Goal: Information Seeking & Learning: Learn about a topic

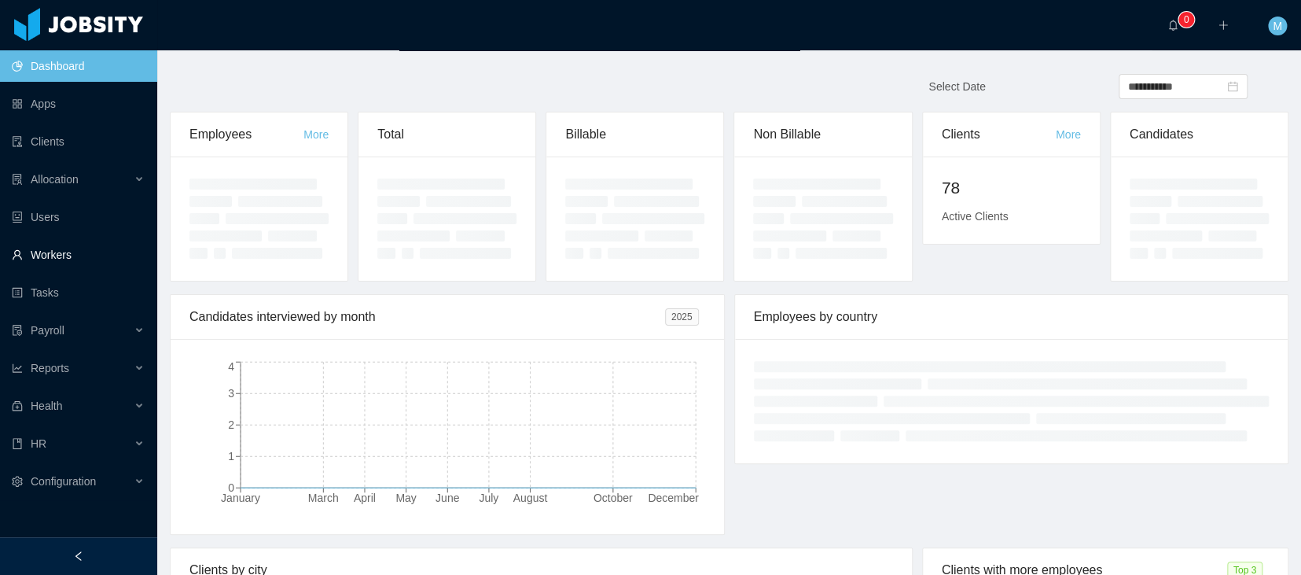
drag, startPoint x: 57, startPoint y: 258, endPoint x: 75, endPoint y: 252, distance: 19.7
click at [57, 258] on link "Workers" at bounding box center [78, 254] width 133 height 31
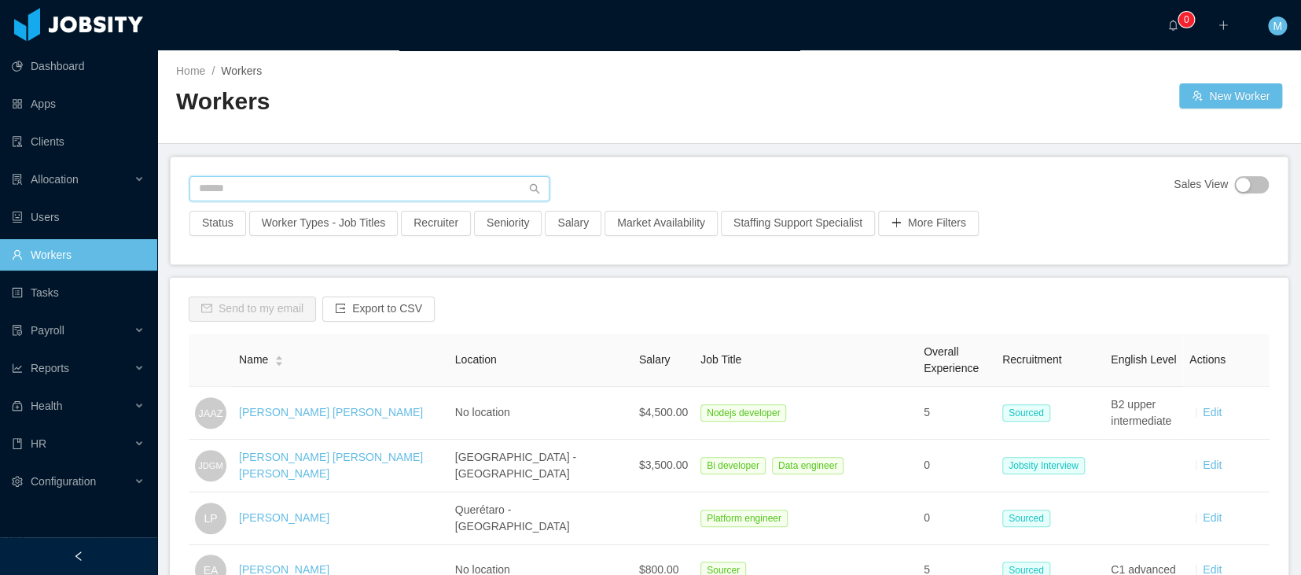
click at [252, 186] on input "text" at bounding box center [369, 188] width 360 height 25
paste input "**********"
type input "**********"
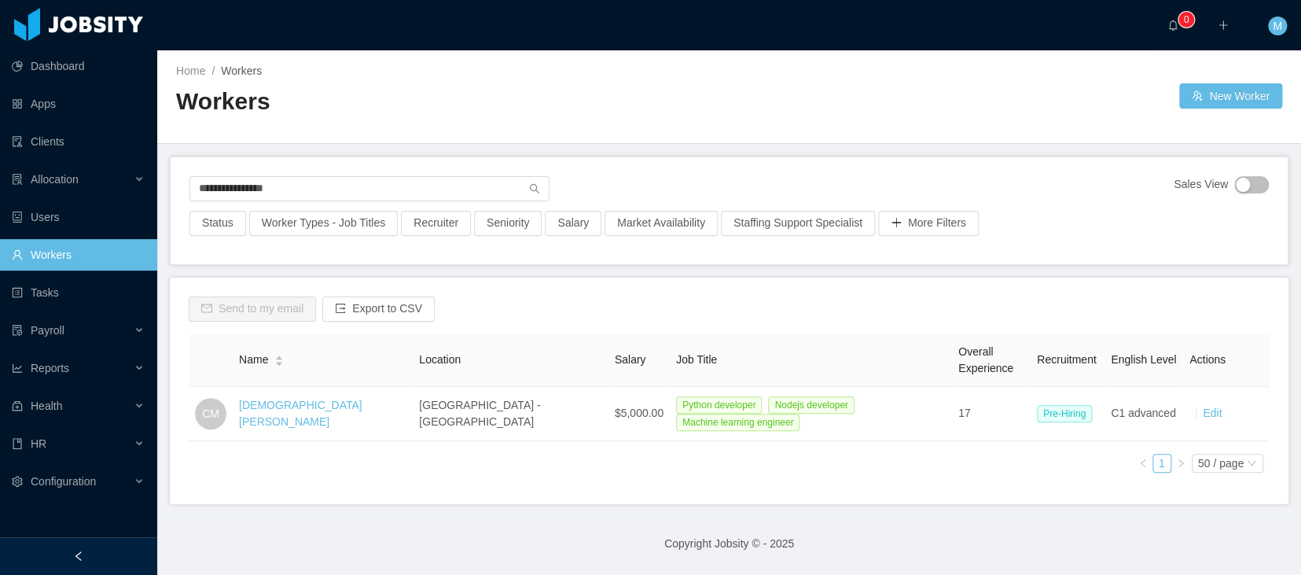
click at [298, 409] on link "Cristiano Muniz" at bounding box center [300, 413] width 123 height 29
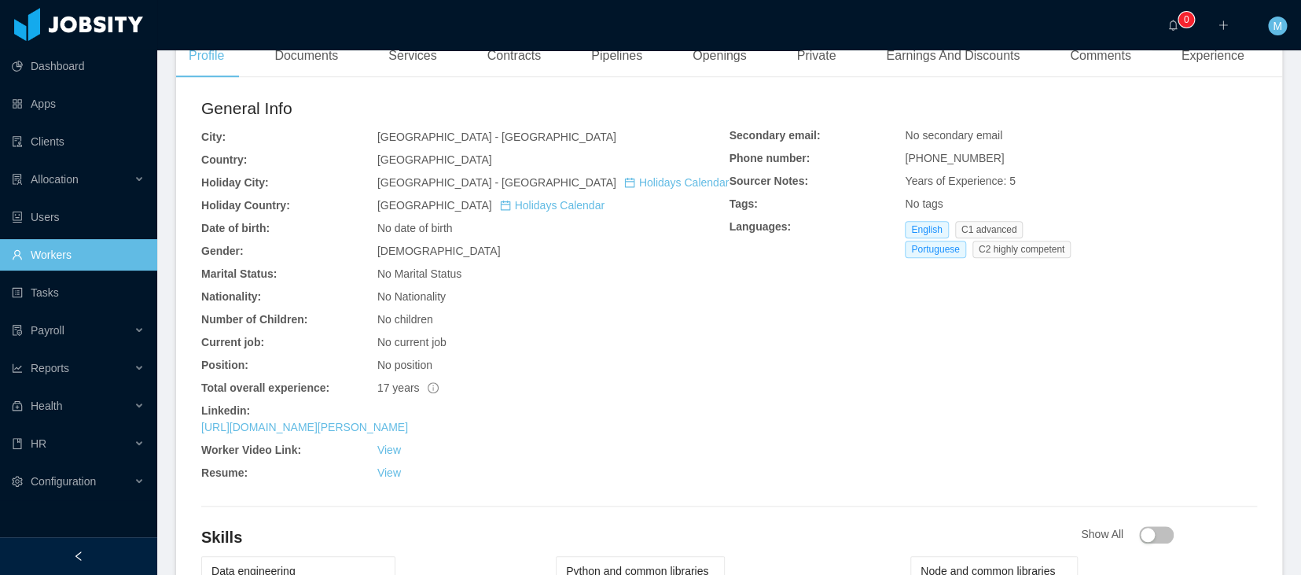
scroll to position [559, 0]
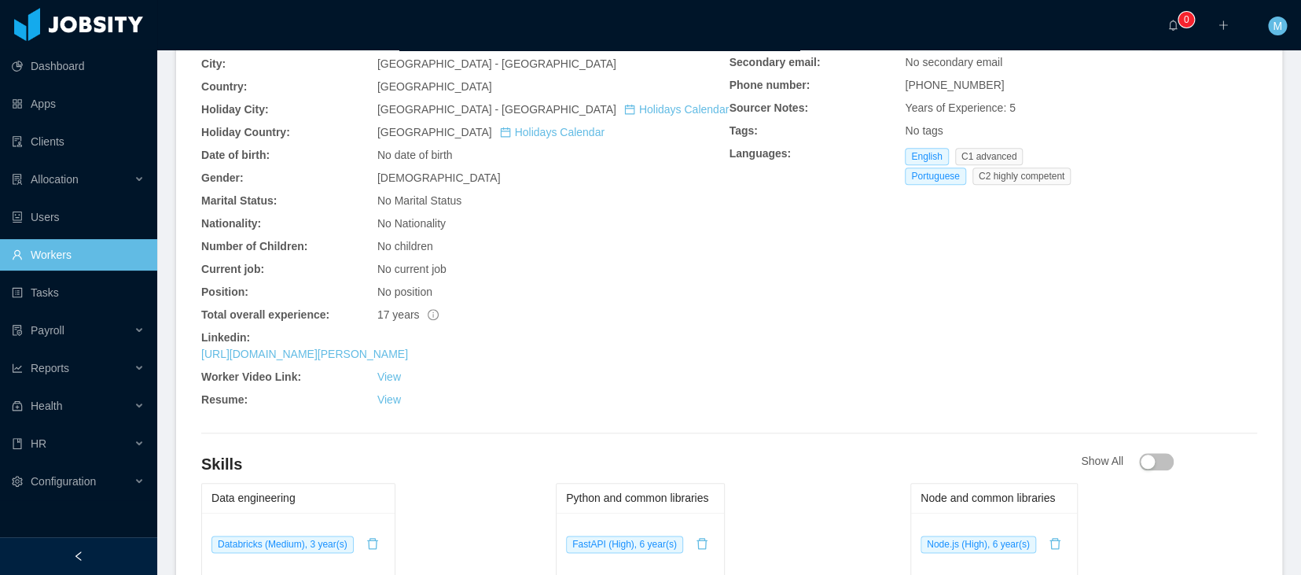
drag, startPoint x: 412, startPoint y: 325, endPoint x: 615, endPoint y: 287, distance: 207.2
click at [408, 347] on link "https://www.linkedin.com/in/cristiano-muniz-396a1765" at bounding box center [304, 353] width 207 height 13
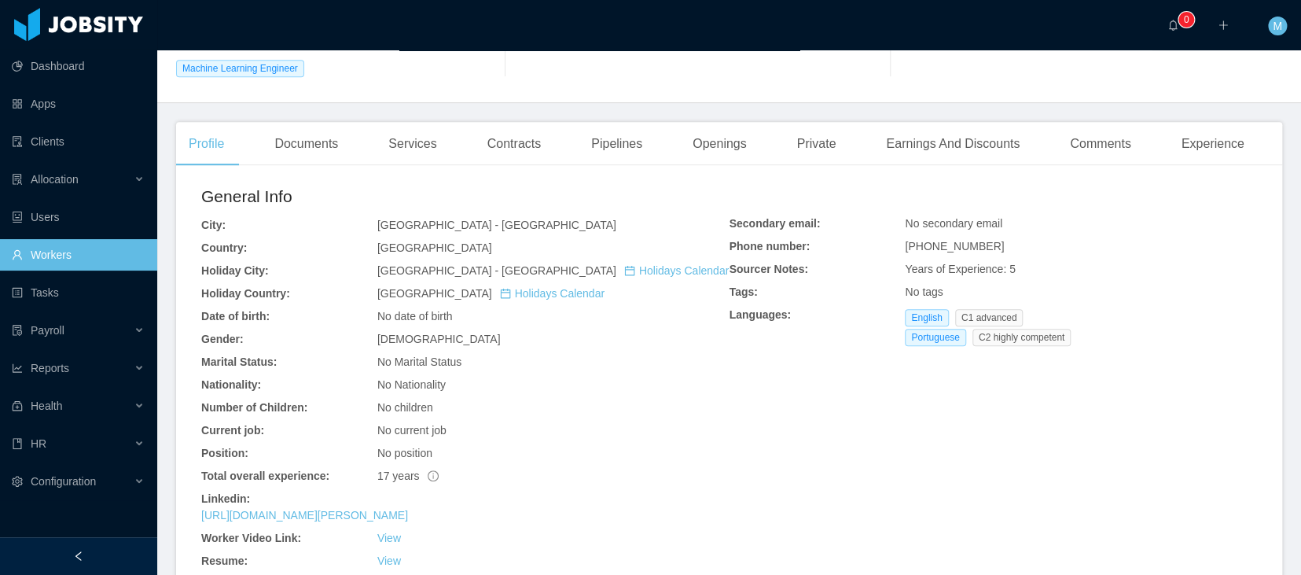
scroll to position [0, 0]
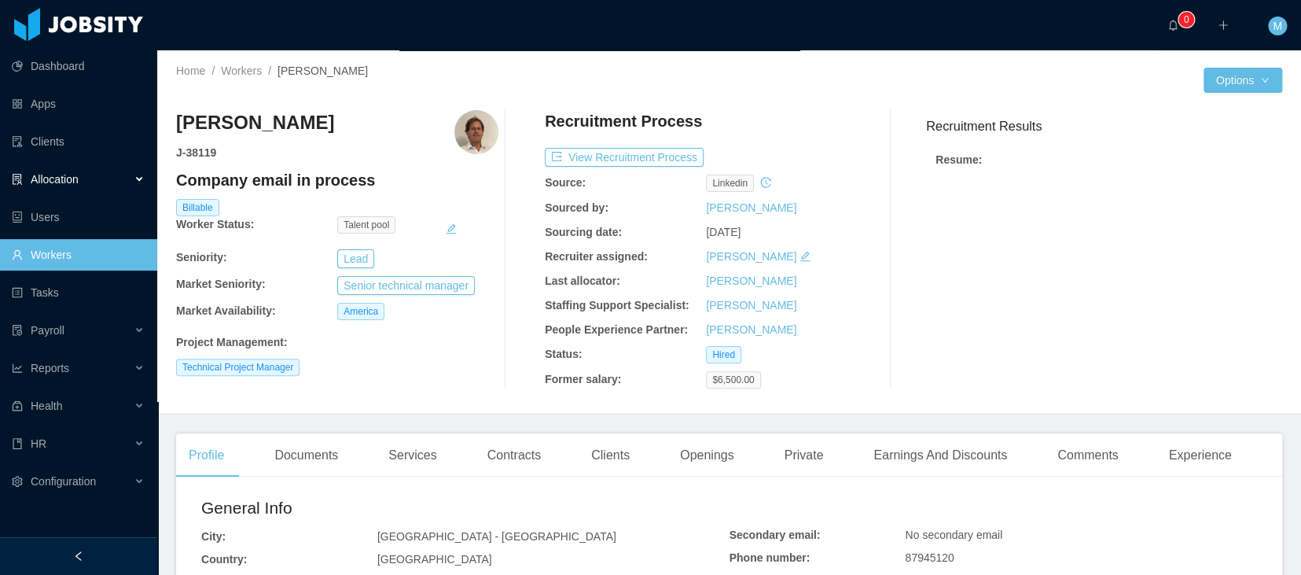
click at [78, 181] on span "Allocation" at bounding box center [55, 179] width 48 height 13
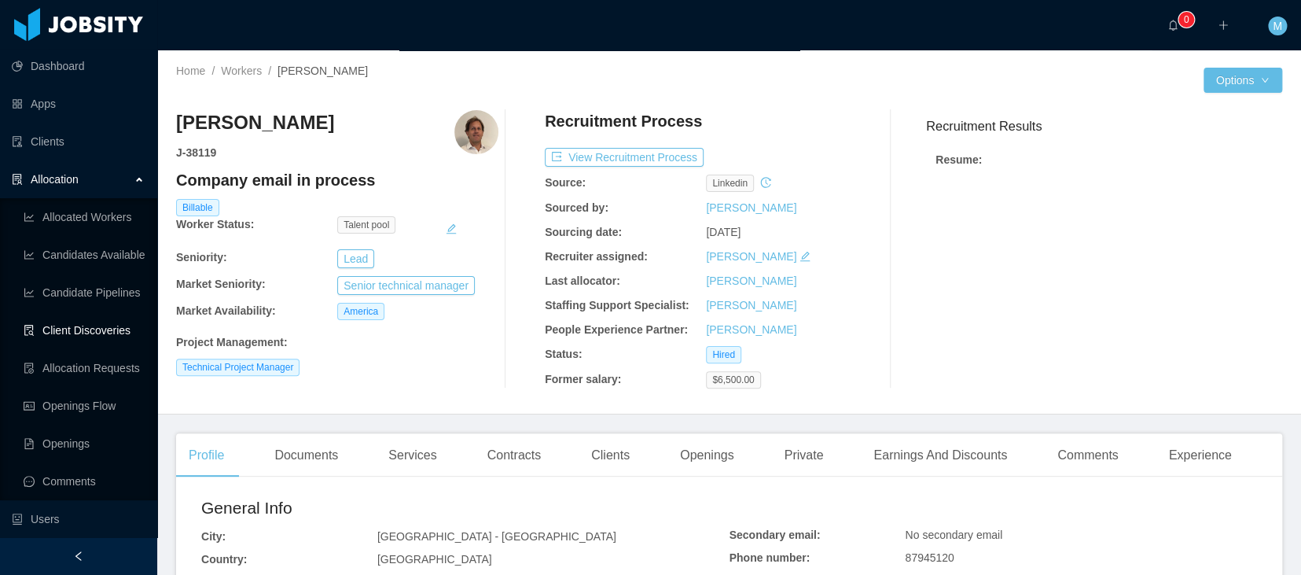
click at [85, 324] on link "Client Discoveries" at bounding box center [84, 329] width 121 height 31
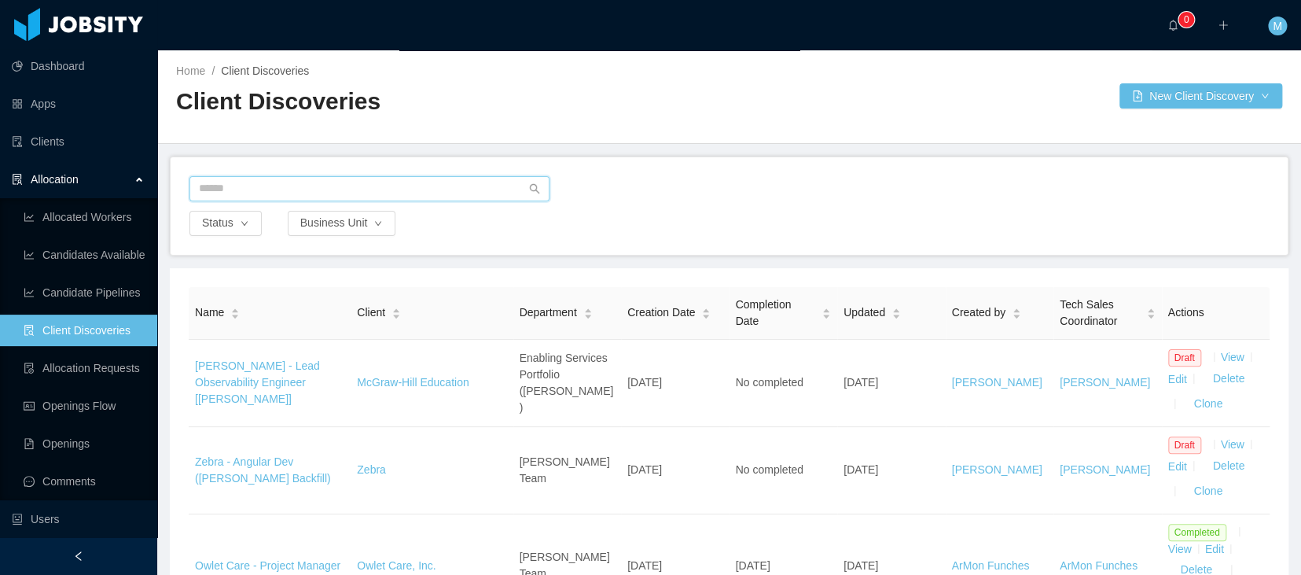
click at [295, 193] on input "text" at bounding box center [369, 188] width 360 height 25
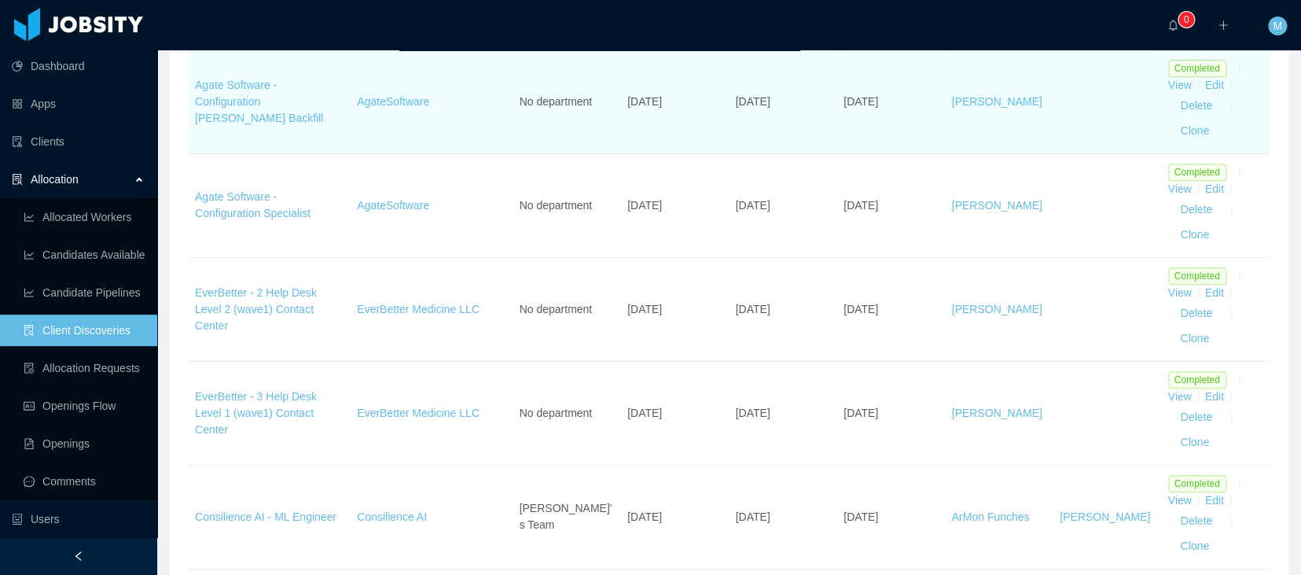
scroll to position [307, 0]
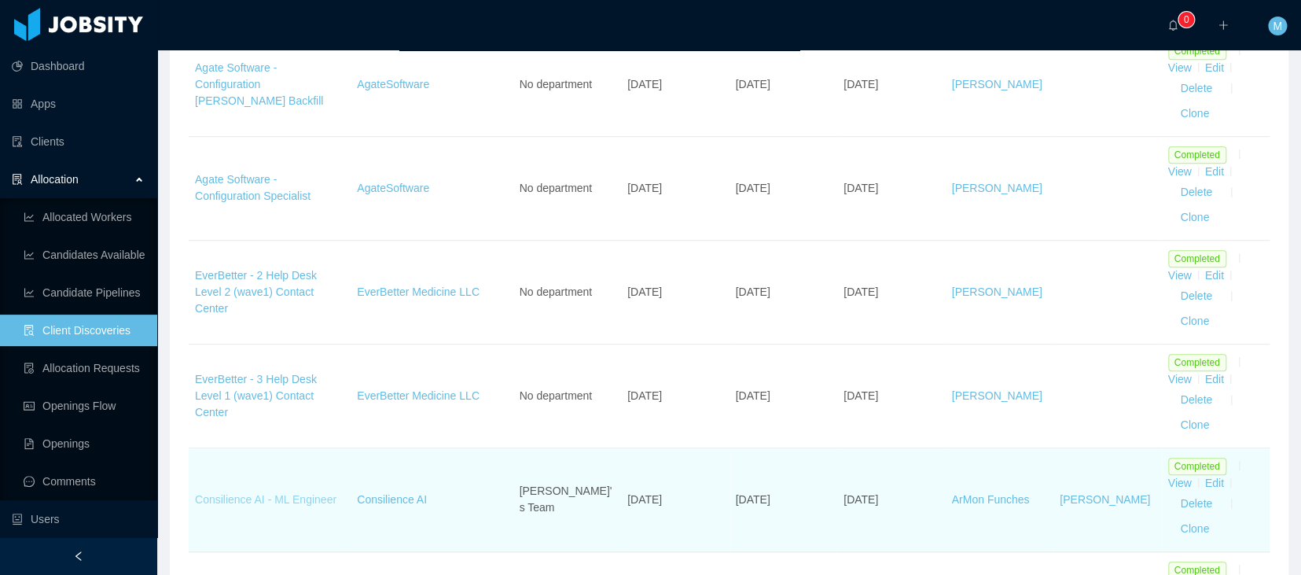
type input "***"
click at [309, 493] on link "Consilience AI - ML Engineer" at bounding box center [265, 499] width 141 height 13
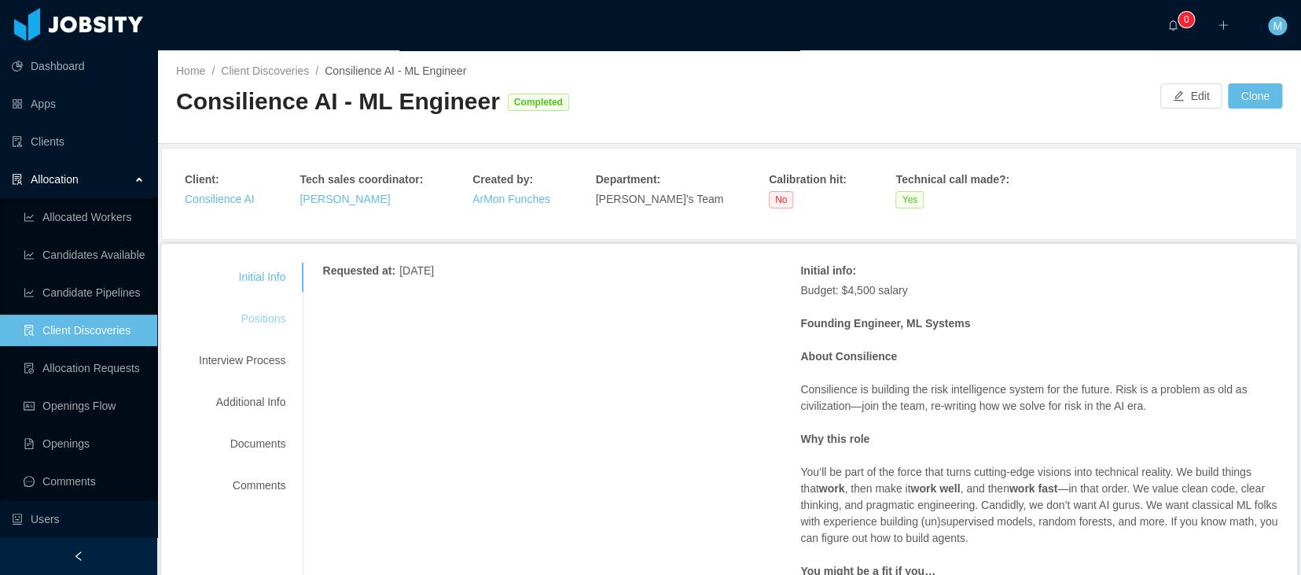
click at [279, 312] on div "Positions" at bounding box center [242, 318] width 124 height 29
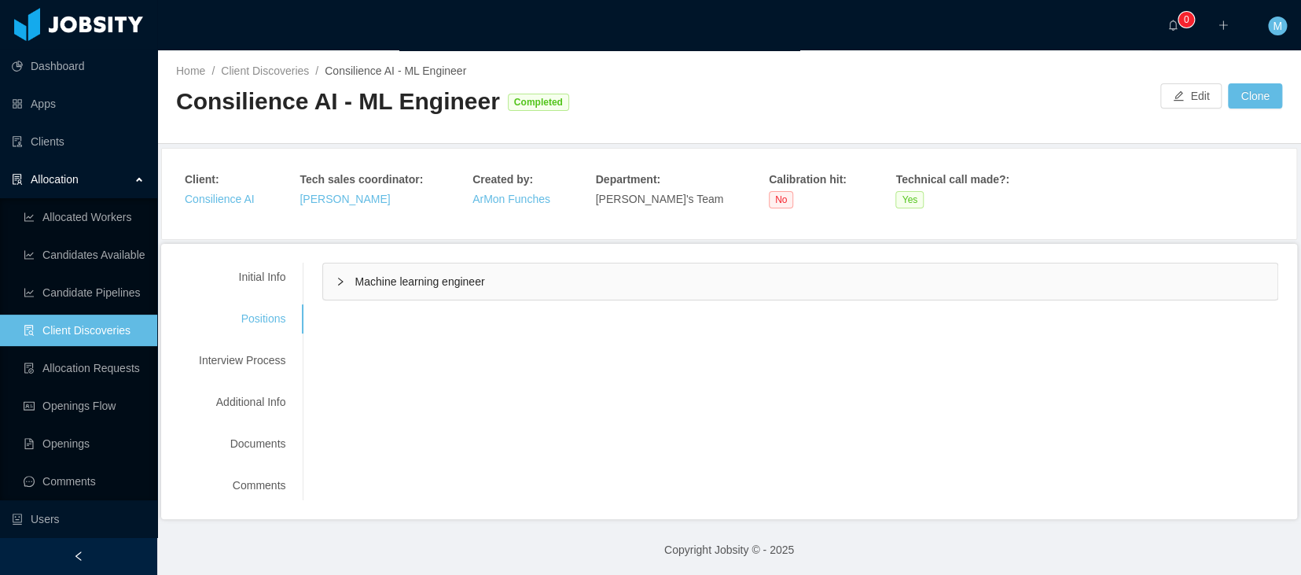
click at [406, 279] on span "Machine learning engineer" at bounding box center [420, 281] width 130 height 13
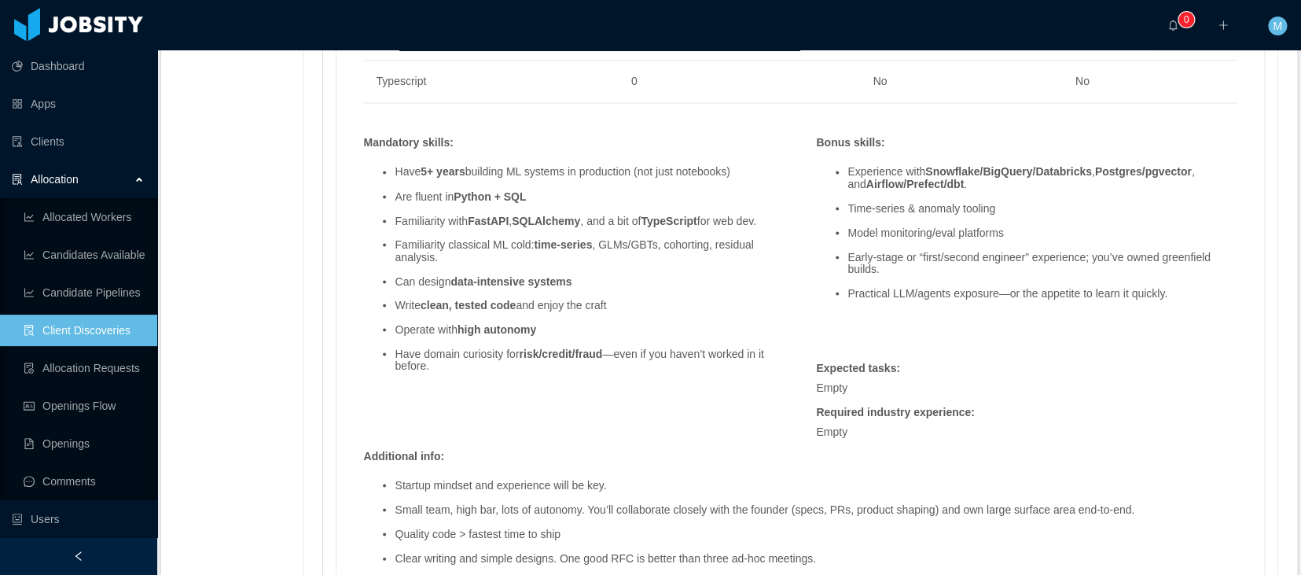
scroll to position [1261, 0]
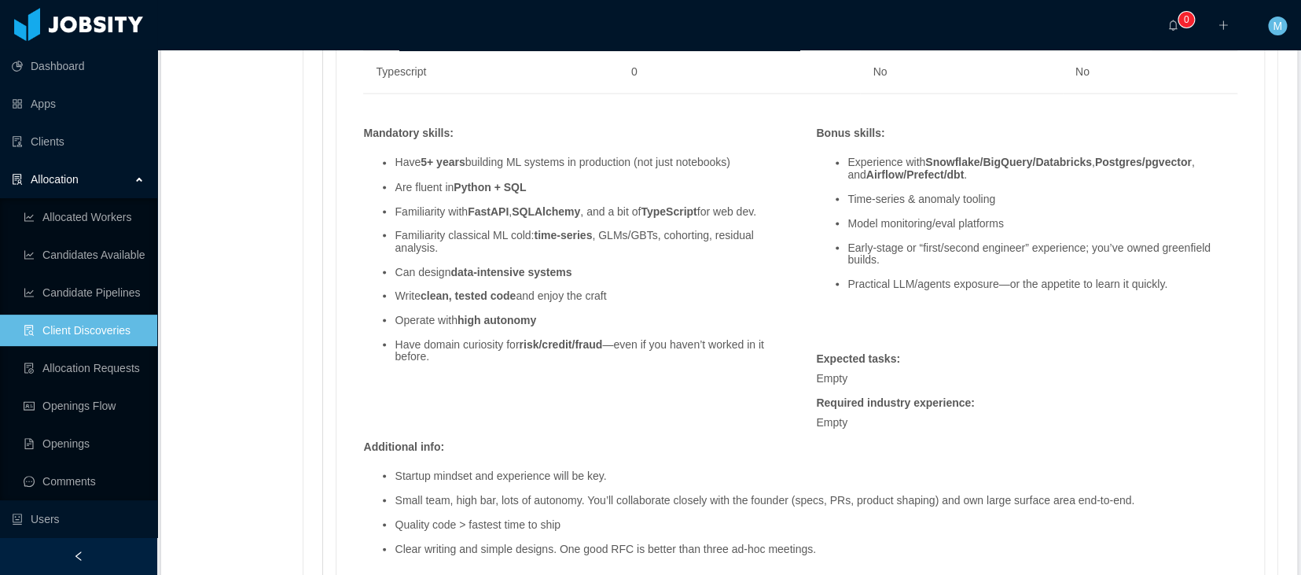
click at [458, 251] on li "Familiarity classical ML cold: time-series , GLMs/GBTs, cohorting, residual ana…" at bounding box center [590, 241] width 390 height 24
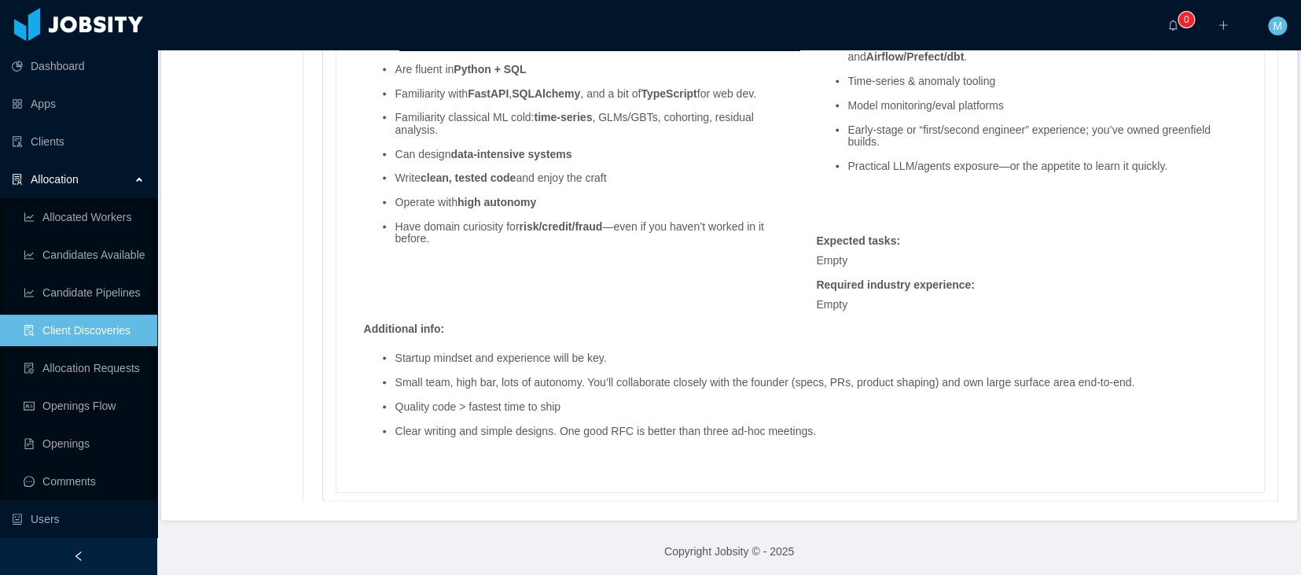
scroll to position [1229, 0]
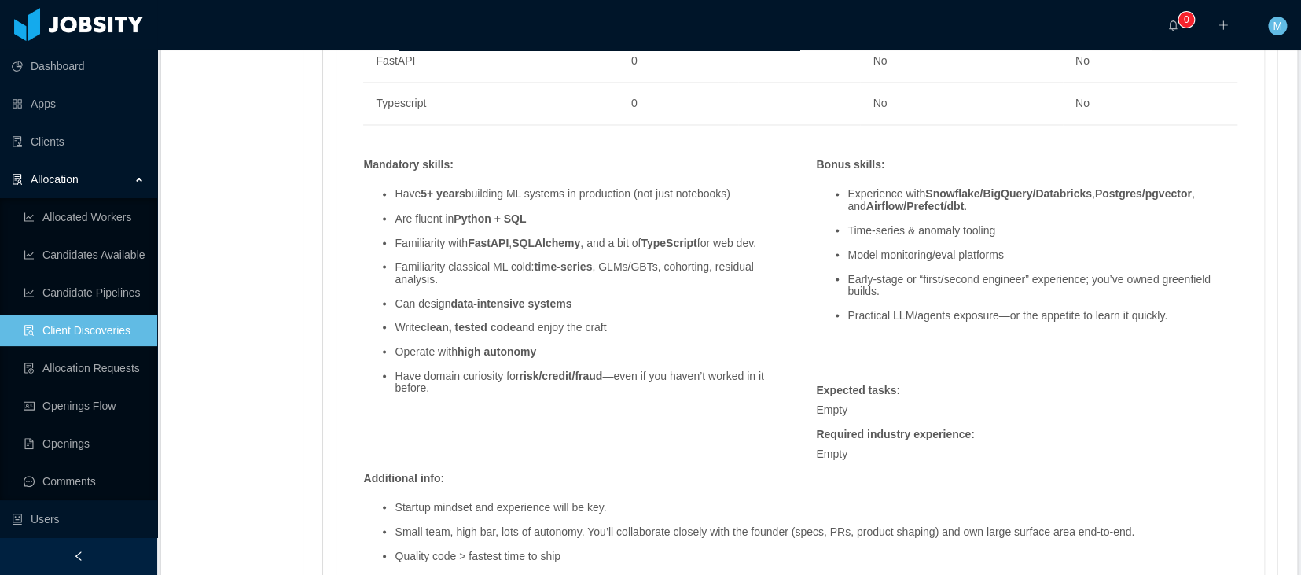
drag, startPoint x: 340, startPoint y: 264, endPoint x: 321, endPoint y: 261, distance: 19.1
click at [341, 263] on div "Skills : Skill Years Notes Deal Breaker Mandatory Machine Learning 5 Yes Yes Py…" at bounding box center [800, 172] width 928 height 937
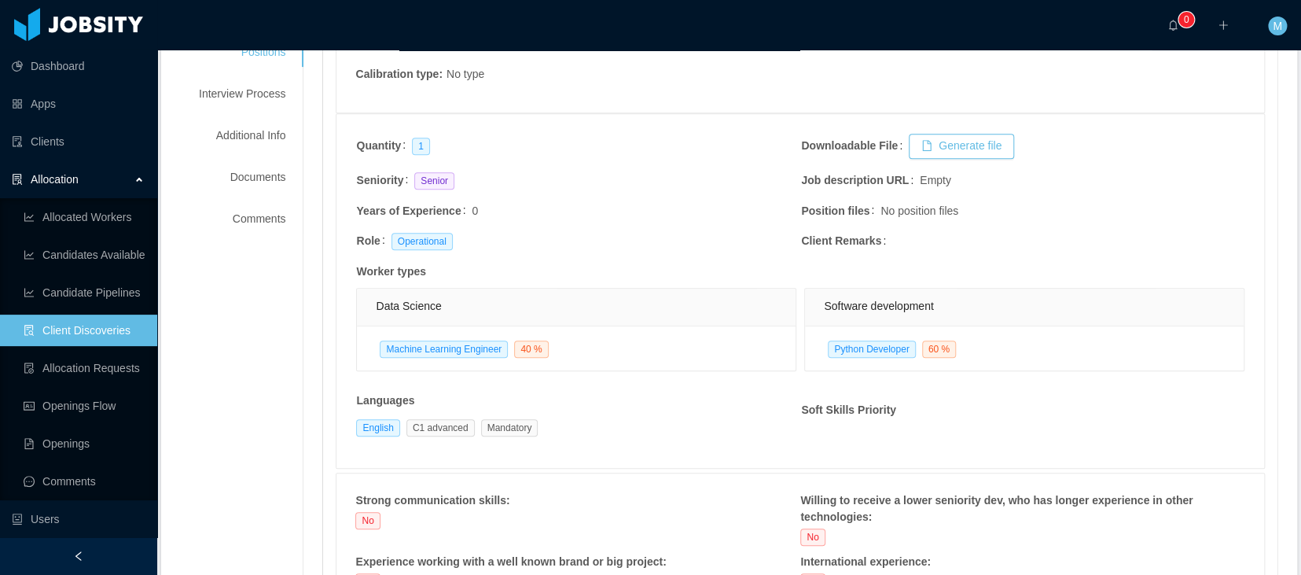
scroll to position [0, 0]
